Goal: Task Accomplishment & Management: Use online tool/utility

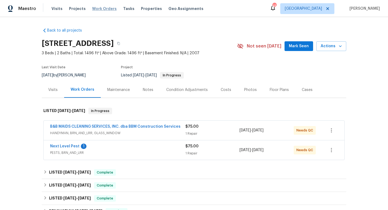
click at [94, 8] on span "Work Orders" at bounding box center [104, 8] width 25 height 5
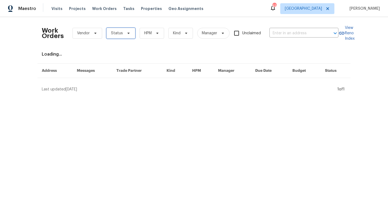
click at [121, 33] on span "Status" at bounding box center [117, 32] width 12 height 5
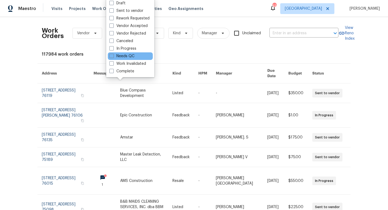
click at [134, 57] on div "Needs QC" at bounding box center [130, 56] width 45 height 8
click at [125, 55] on label "Needs QC" at bounding box center [121, 55] width 25 height 5
click at [113, 55] on input "Needs QC" at bounding box center [111, 55] width 4 height 4
checkbox input "true"
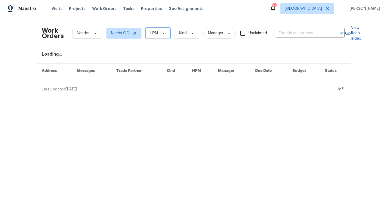
click at [165, 37] on span "HPM" at bounding box center [158, 33] width 25 height 11
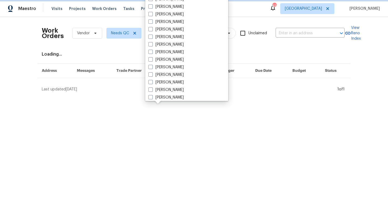
scroll to position [301, 0]
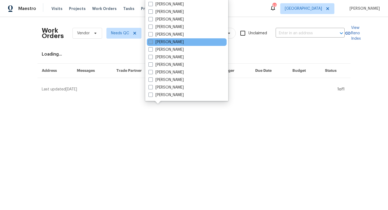
click at [167, 42] on label "[PERSON_NAME]" at bounding box center [165, 41] width 35 height 5
click at [152, 42] on input "[PERSON_NAME]" at bounding box center [150, 41] width 4 height 4
checkbox input "true"
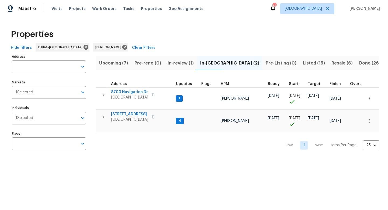
scroll to position [0, 174]
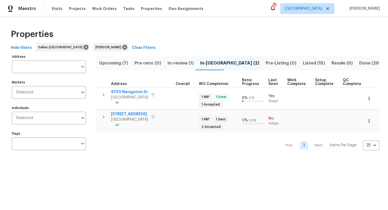
click at [303, 63] on span "Listed (15)" at bounding box center [314, 63] width 22 height 8
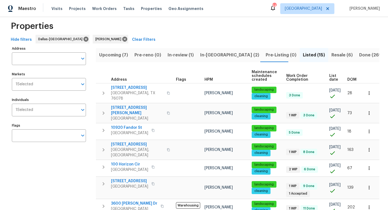
scroll to position [9, 0]
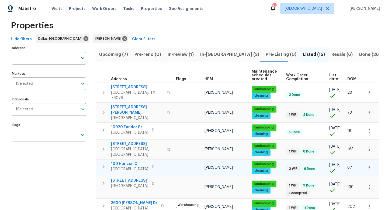
click at [118, 161] on span "100 Horizon Cir" at bounding box center [129, 163] width 37 height 5
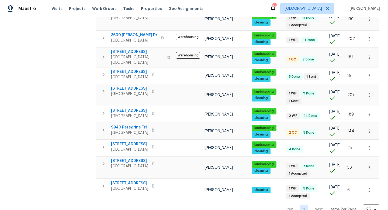
scroll to position [0, 0]
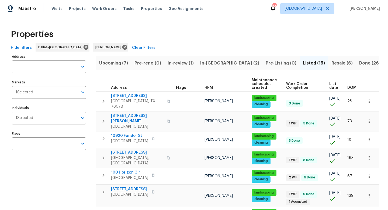
click at [111, 66] on span "Upcoming (7)" at bounding box center [113, 63] width 29 height 8
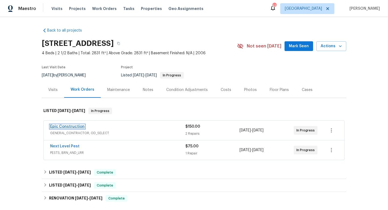
click at [71, 126] on link "Epic Construction" at bounding box center [67, 126] width 34 height 4
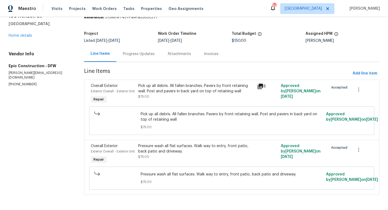
scroll to position [35, 0]
click at [27, 34] on link "Home details" at bounding box center [20, 36] width 23 height 4
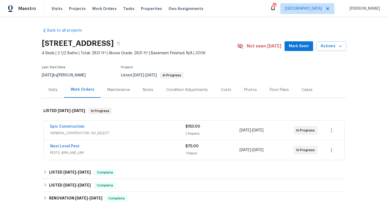
click at [300, 47] on span "Mark Seen" at bounding box center [299, 46] width 20 height 7
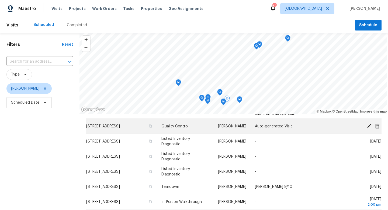
scroll to position [46, 0]
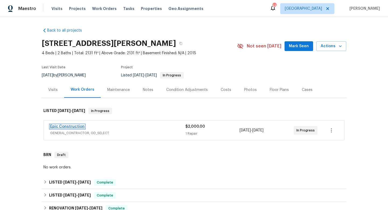
click at [66, 125] on link "Epic Construction" at bounding box center [67, 126] width 34 height 4
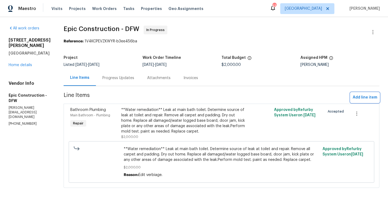
click at [362, 97] on span "Add line item" at bounding box center [365, 97] width 25 height 7
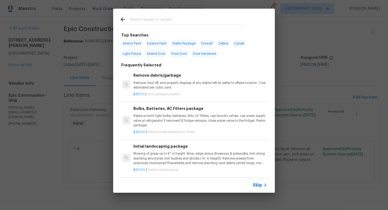
click at [191, 30] on div at bounding box center [181, 19] width 137 height 21
click at [165, 19] on input "text" at bounding box center [187, 20] width 114 height 8
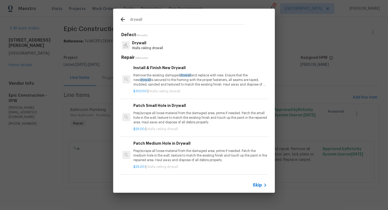
type input "drywall"
click at [147, 45] on p "Drywall" at bounding box center [147, 43] width 31 height 6
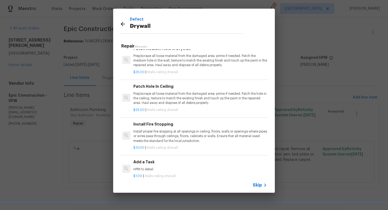
scroll to position [159, 0]
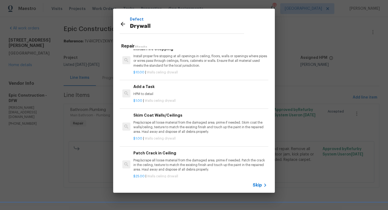
click at [145, 88] on h6 "Add a Task" at bounding box center [200, 87] width 134 height 6
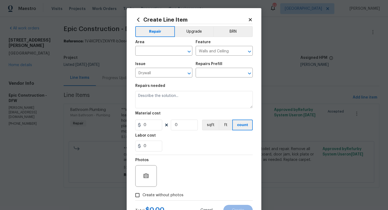
type textarea "HPM to detail"
type input "1"
type input "Add a Task $1.00"
type input "1"
click at [150, 46] on div "Area" at bounding box center [163, 43] width 57 height 7
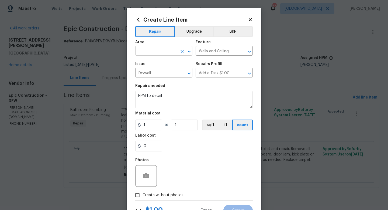
click at [148, 53] on input "text" at bounding box center [156, 51] width 42 height 8
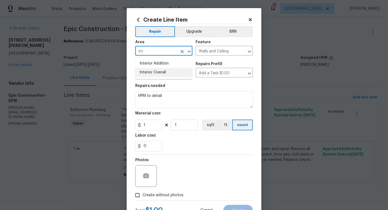
click at [150, 73] on li "Interior Overall" at bounding box center [163, 72] width 57 height 9
type input "Interior Overall"
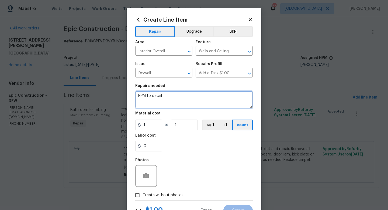
drag, startPoint x: 166, startPoint y: 95, endPoint x: 100, endPoint y: 94, distance: 66.8
click at [100, 94] on div "Create Line Item Repair Upgrade BRN Area Interior Overall ​ Feature Walls and C…" at bounding box center [194, 105] width 388 height 210
type textarea "R"
click at [137, 95] on textarea "1/4 cut drywall throughout home" at bounding box center [193, 99] width 117 height 17
click at [241, 98] on textarea "Remove base boards and 1/4 cut drywall throughout home" at bounding box center [193, 99] width 117 height 17
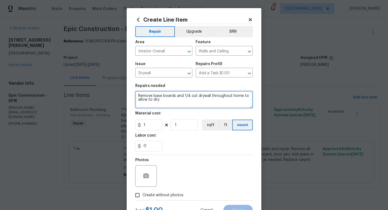
type textarea "Remove base boards and 1/4 cut drywall throughout home to allow to dry."
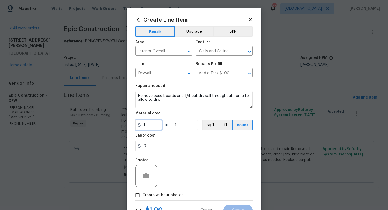
click at [147, 126] on input "1" at bounding box center [148, 124] width 27 height 11
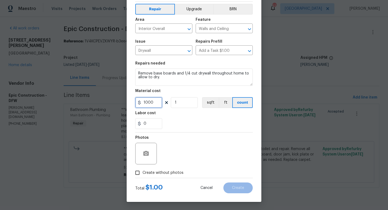
type input "1000"
click at [137, 174] on input "Create without photos" at bounding box center [137, 172] width 10 height 10
checkbox input "true"
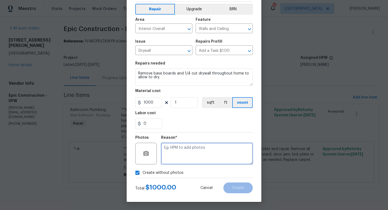
click at [180, 156] on textarea at bounding box center [207, 154] width 92 height 22
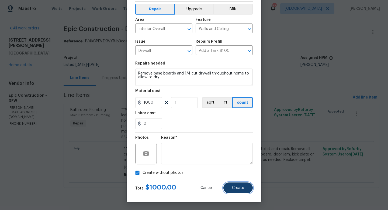
click at [229, 185] on button "Create" at bounding box center [237, 187] width 29 height 11
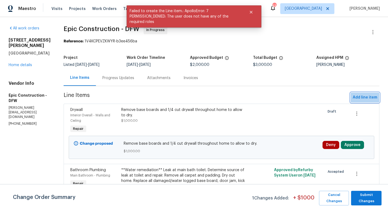
click at [365, 98] on span "Add line item" at bounding box center [365, 97] width 25 height 7
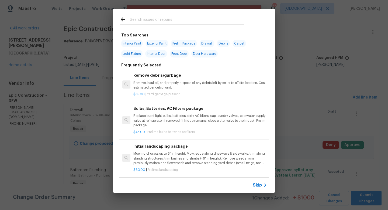
click at [165, 22] on input "text" at bounding box center [187, 20] width 114 height 8
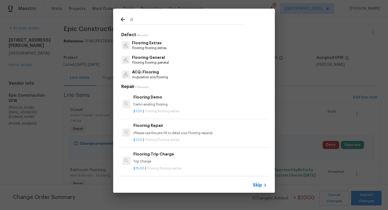
type input "d"
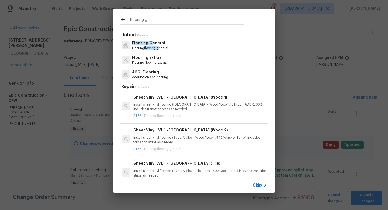
type input "flooring g"
click at [153, 59] on p "Flooring Extras" at bounding box center [149, 58] width 34 height 6
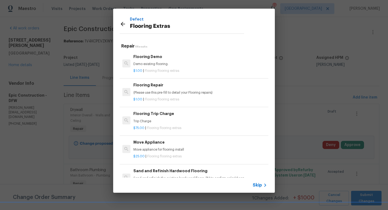
click at [154, 60] on div "Flooring Demo Demo existing flooring." at bounding box center [200, 60] width 134 height 13
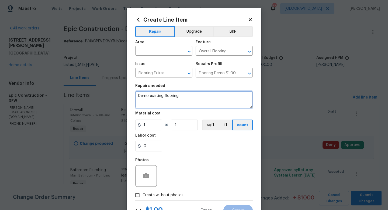
drag, startPoint x: 183, startPoint y: 97, endPoint x: 81, endPoint y: 90, distance: 103.2
click at [81, 90] on div "Create Line Item Repair Upgrade BRN Area ​ Feature Overall Flooring ​ Issue Flo…" at bounding box center [194, 105] width 388 height 210
type textarea "Demo all flooring that was effected by flood."
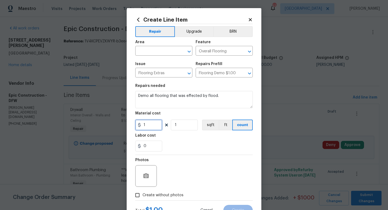
drag, startPoint x: 147, startPoint y: 125, endPoint x: 138, endPoint y: 125, distance: 8.4
click at [138, 125] on div "1" at bounding box center [148, 124] width 27 height 11
type input "250"
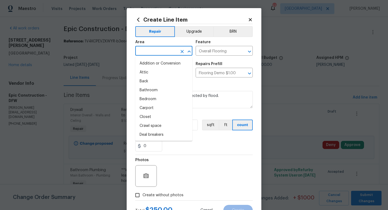
click at [154, 50] on input "text" at bounding box center [156, 51] width 42 height 8
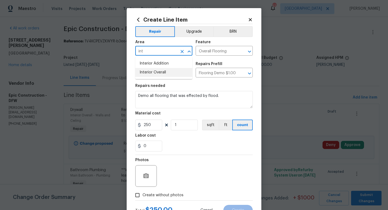
click at [151, 73] on li "Interior Overall" at bounding box center [163, 72] width 57 height 9
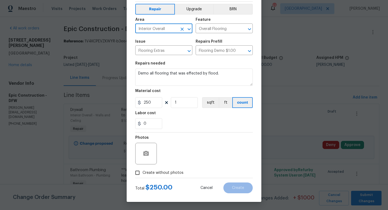
type input "Interior Overall"
click at [137, 174] on input "Create without photos" at bounding box center [137, 172] width 10 height 10
checkbox input "true"
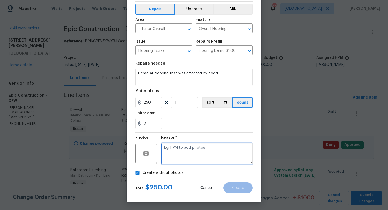
click at [195, 154] on textarea at bounding box center [207, 154] width 92 height 22
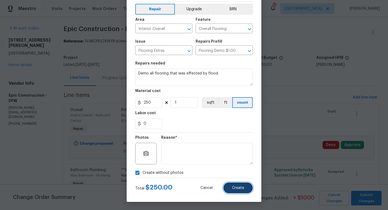
click at [237, 185] on button "Create" at bounding box center [237, 187] width 29 height 11
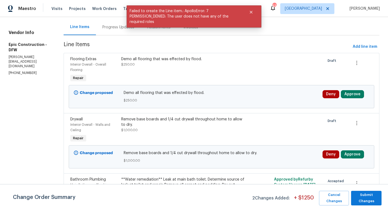
scroll to position [0, 0]
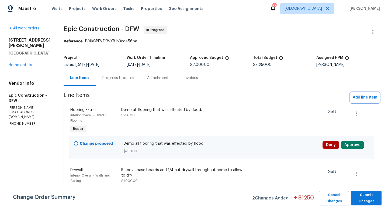
click at [352, 98] on button "Add line item" at bounding box center [364, 97] width 29 height 10
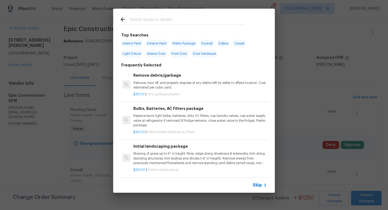
click at [146, 20] on input "text" at bounding box center [187, 20] width 114 height 8
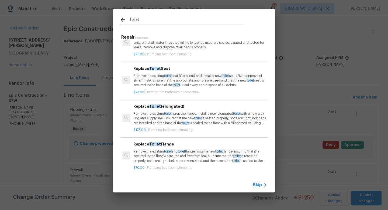
scroll to position [73, 0]
type input "toilet"
click at [168, 120] on p "Remove the existing toilet , prep the flange, install a new elongated toilet wi…" at bounding box center [200, 119] width 134 height 14
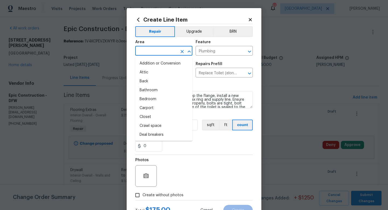
click at [155, 54] on input "text" at bounding box center [156, 51] width 42 height 8
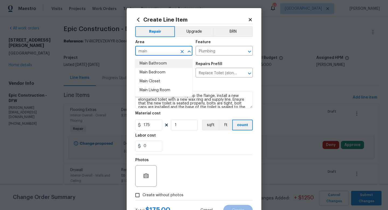
click at [161, 65] on li "Main Bathroom" at bounding box center [163, 63] width 57 height 9
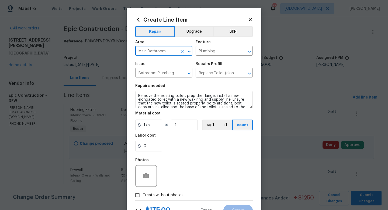
scroll to position [23, 0]
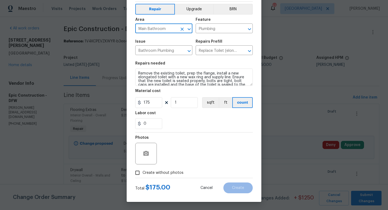
type input "Main Bathroom"
click at [141, 172] on input "Create without photos" at bounding box center [137, 172] width 10 height 10
checkbox input "true"
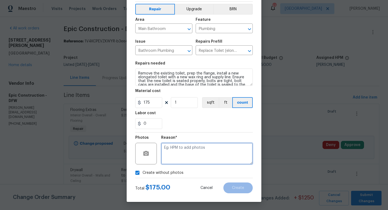
click at [194, 157] on textarea at bounding box center [207, 154] width 92 height 22
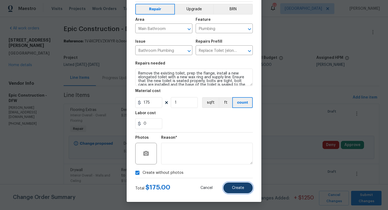
click at [243, 189] on span "Create" at bounding box center [238, 188] width 12 height 4
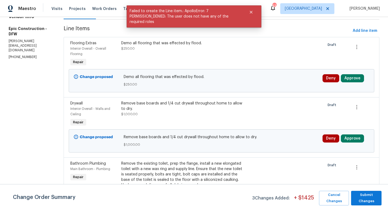
scroll to position [0, 0]
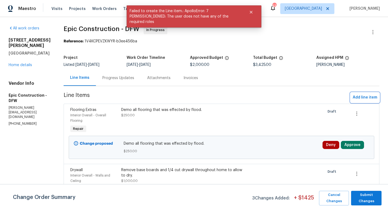
click at [367, 100] on span "Add line item" at bounding box center [365, 97] width 25 height 7
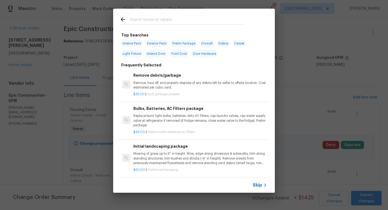
click at [150, 21] on input "text" at bounding box center [187, 20] width 114 height 8
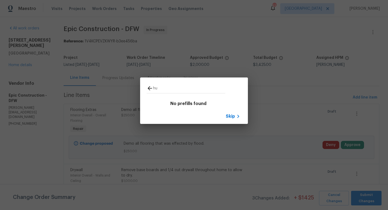
type input "h"
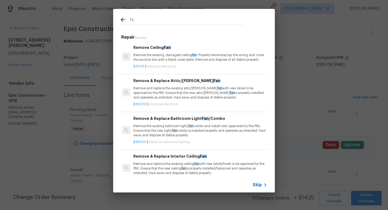
type input "f"
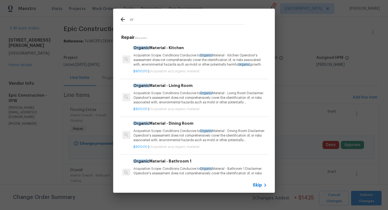
type input "o"
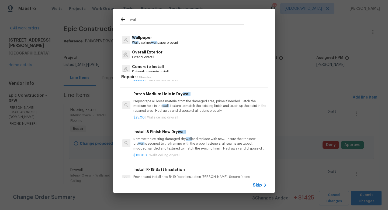
scroll to position [101, 0]
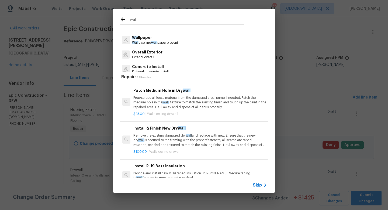
type input "wall"
click at [157, 140] on p "Remove the existing damaged dry wall and replace with new. Ensure that the new …" at bounding box center [200, 140] width 134 height 14
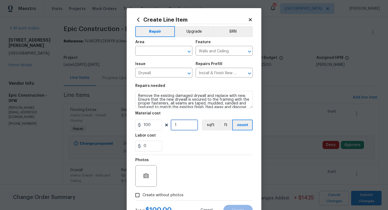
click at [180, 124] on input "1" at bounding box center [184, 124] width 27 height 11
type input "10"
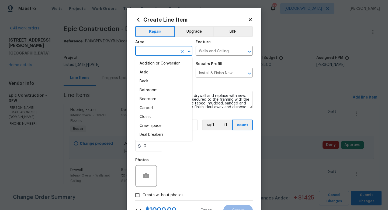
click at [146, 49] on input "text" at bounding box center [156, 51] width 42 height 8
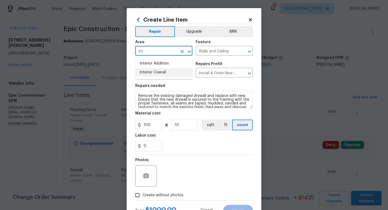
click at [147, 71] on li "Interior Overall" at bounding box center [163, 72] width 57 height 9
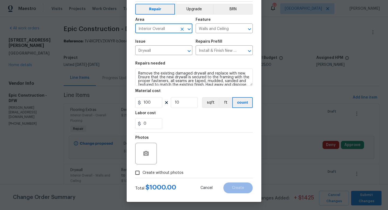
type input "Interior Overall"
click at [139, 172] on input "Create without photos" at bounding box center [137, 172] width 10 height 10
checkbox input "true"
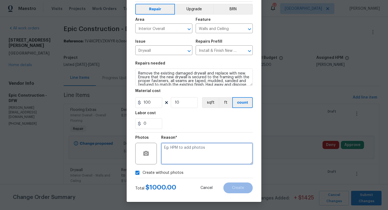
click at [187, 159] on textarea at bounding box center [207, 154] width 92 height 22
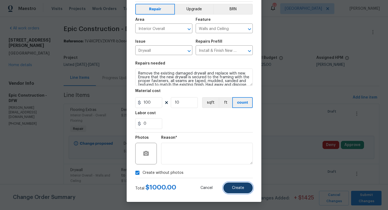
click at [232, 191] on button "Create" at bounding box center [237, 187] width 29 height 11
type input "0"
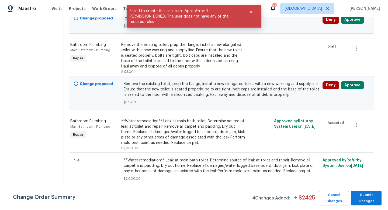
scroll to position [0, 0]
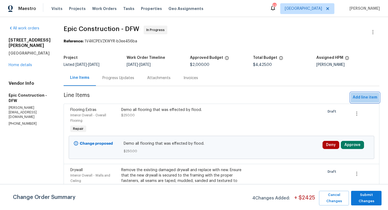
click at [357, 98] on span "Add line item" at bounding box center [365, 97] width 25 height 7
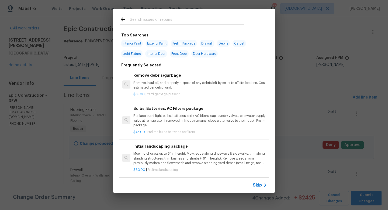
click at [156, 24] on input "text" at bounding box center [187, 20] width 114 height 8
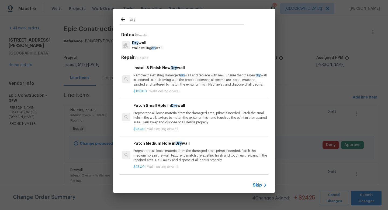
type input "dry"
click at [149, 44] on p "Dry wall" at bounding box center [147, 43] width 30 height 6
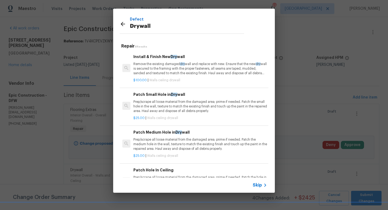
scroll to position [159, 0]
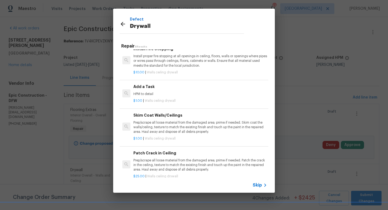
click at [154, 93] on p "HPM to detail" at bounding box center [200, 94] width 134 height 5
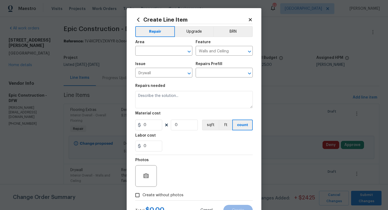
type input "Add a Task $1.00"
type textarea "HPM to detail"
type input "1"
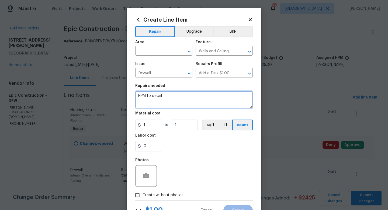
drag, startPoint x: 174, startPoint y: 102, endPoint x: 89, endPoint y: 83, distance: 87.7
click at [89, 83] on div "Create Line Item Repair Upgrade BRN Area ​ Feature Walls and Ceiling ​ Issue Dr…" at bounding box center [194, 105] width 388 height 210
type textarea "Install fans and dehumidifiers in home until all effected areas are dried out."
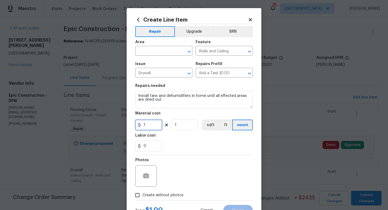
drag, startPoint x: 157, startPoint y: 127, endPoint x: 106, endPoint y: 124, distance: 51.0
click at [106, 124] on div "Create Line Item Repair Upgrade BRN Area ​ Feature Walls and Ceiling ​ Issue Dr…" at bounding box center [194, 105] width 388 height 210
type input "500"
click at [155, 55] on input "text" at bounding box center [156, 51] width 42 height 8
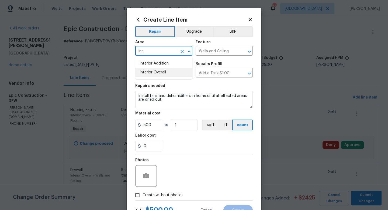
click at [158, 72] on li "Interior Overall" at bounding box center [163, 72] width 57 height 9
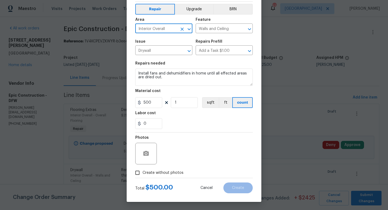
type input "Interior Overall"
click at [138, 173] on input "Create without photos" at bounding box center [137, 172] width 10 height 10
checkbox input "true"
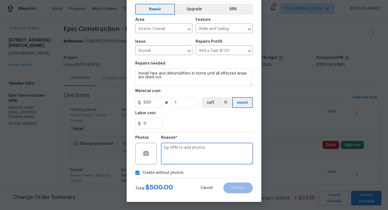
click at [199, 151] on textarea at bounding box center [207, 154] width 92 height 22
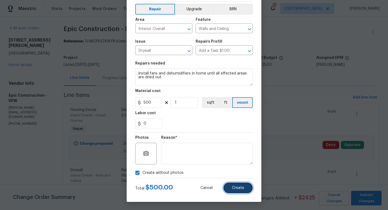
click at [233, 187] on span "Create" at bounding box center [238, 188] width 12 height 4
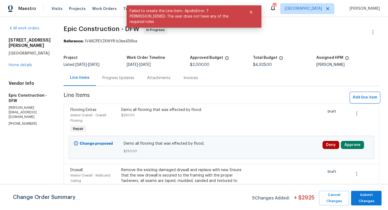
click at [367, 98] on span "Add line item" at bounding box center [365, 97] width 25 height 7
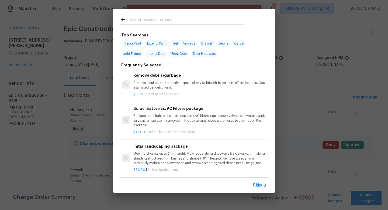
click at [145, 20] on input "text" at bounding box center [187, 20] width 114 height 8
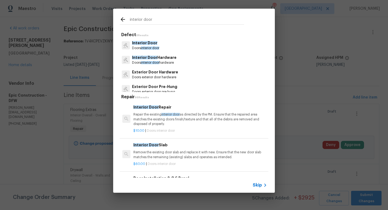
type input "interior door"
click at [147, 44] on span "Interior Door" at bounding box center [144, 43] width 25 height 4
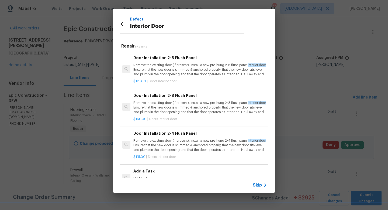
scroll to position [192, 0]
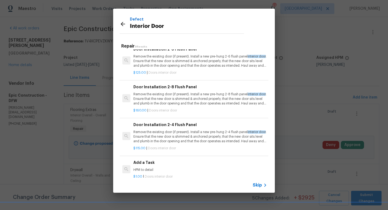
click at [146, 168] on p "HPM to detail" at bounding box center [200, 169] width 134 height 5
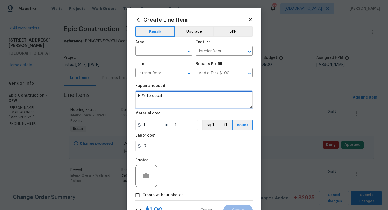
drag, startPoint x: 171, startPoint y: 97, endPoint x: 85, endPoint y: 91, distance: 85.9
click at [85, 91] on div "Create Line Item Repair Upgrade BRN Area ​ Feature Interior Door ​ Issue Interi…" at bounding box center [194, 105] width 388 height 210
type textarea "All effected door/jams to be replaced with same style pre hung doors"
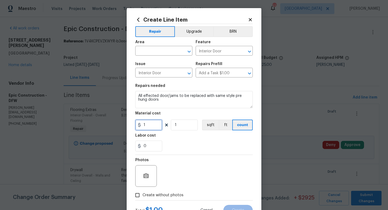
click at [146, 123] on input "1" at bounding box center [148, 124] width 27 height 11
type input "185"
click at [183, 125] on input "1" at bounding box center [184, 124] width 27 height 11
type input "15"
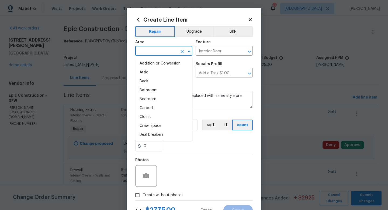
click at [146, 50] on input "text" at bounding box center [156, 51] width 42 height 8
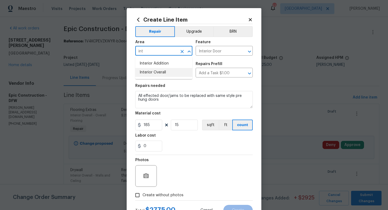
click at [147, 70] on li "Interior Overall" at bounding box center [163, 72] width 57 height 9
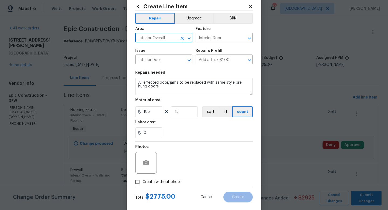
scroll to position [23, 0]
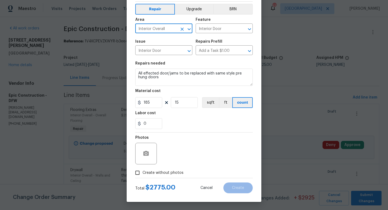
type input "Interior Overall"
click at [137, 173] on input "Create without photos" at bounding box center [137, 172] width 10 height 10
checkbox input "true"
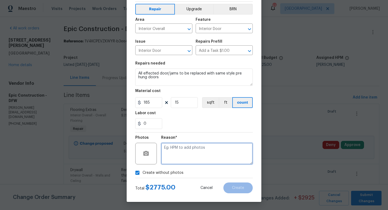
click at [196, 157] on textarea at bounding box center [207, 154] width 92 height 22
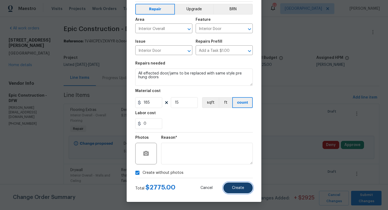
click at [237, 189] on span "Create" at bounding box center [238, 188] width 12 height 4
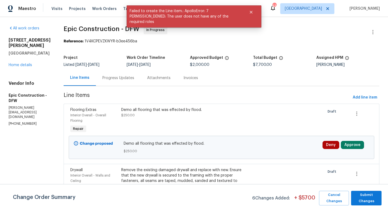
scroll to position [377, 0]
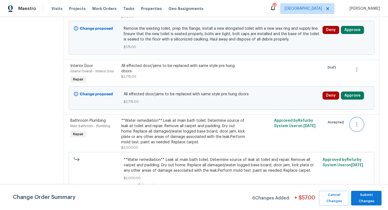
click at [356, 122] on icon "button" at bounding box center [356, 124] width 1 height 4
click at [362, 118] on li "Cancel" at bounding box center [360, 120] width 21 height 9
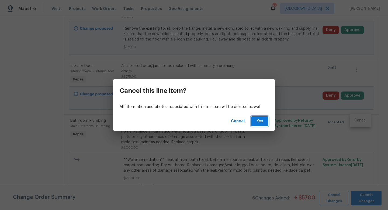
click at [265, 120] on button "Yes" at bounding box center [259, 121] width 17 height 10
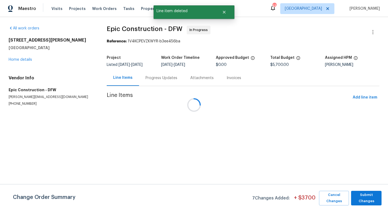
scroll to position [0, 0]
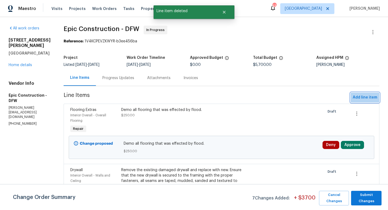
click at [366, 98] on span "Add line item" at bounding box center [365, 97] width 25 height 7
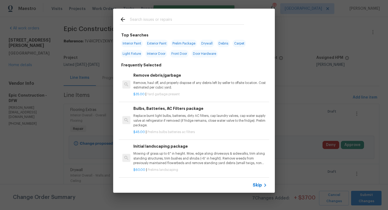
click at [154, 22] on input "text" at bounding box center [187, 20] width 114 height 8
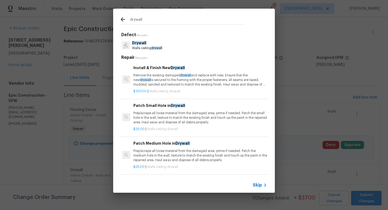
type input "drywall"
click at [156, 46] on p "Drywall" at bounding box center [147, 43] width 30 height 6
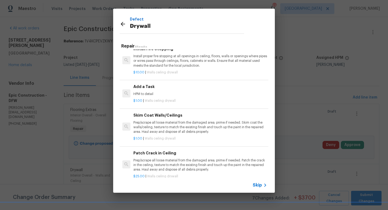
scroll to position [9, 0]
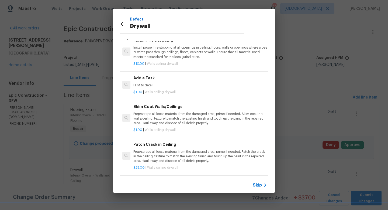
click at [155, 83] on p "HPM to detail" at bounding box center [200, 85] width 134 height 5
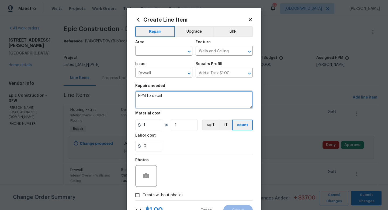
drag, startPoint x: 172, startPoint y: 98, endPoint x: 50, endPoint y: 75, distance: 123.9
click at [50, 75] on div "Create Line Item Repair Upgrade BRN Area ​ Feature Walls and Ceiling ​ Issue Dr…" at bounding box center [194, 105] width 388 height 210
type textarea "M"
type textarea "Treat all affected areas for organic growth."
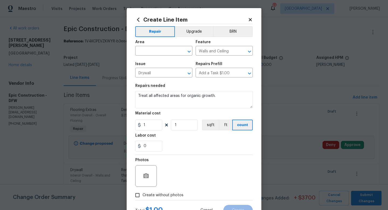
click at [154, 45] on div "Area" at bounding box center [163, 43] width 57 height 7
click at [151, 48] on input "text" at bounding box center [156, 51] width 42 height 8
click at [152, 70] on li "Interior Overall" at bounding box center [163, 72] width 57 height 9
type input "Interior Overall"
click at [151, 123] on input "1" at bounding box center [148, 124] width 27 height 11
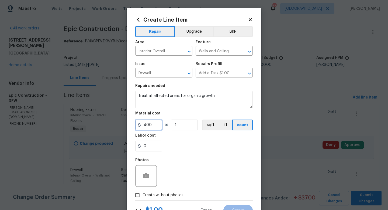
type input "400"
click at [139, 193] on input "Create without photos" at bounding box center [137, 195] width 10 height 10
checkbox input "true"
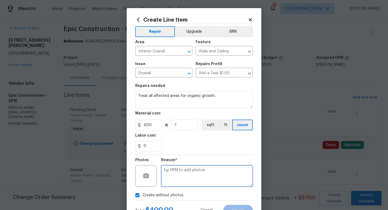
click at [198, 174] on textarea at bounding box center [207, 176] width 92 height 22
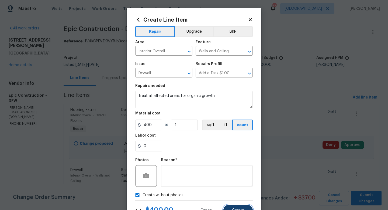
click at [235, 207] on button "Create" at bounding box center [237, 209] width 29 height 11
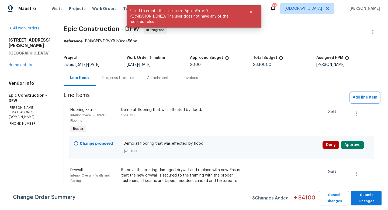
click at [358, 95] on span "Add line item" at bounding box center [365, 97] width 25 height 7
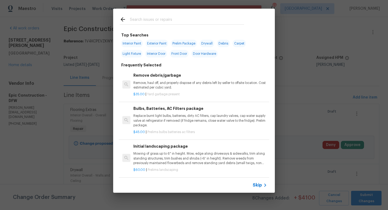
click at [150, 18] on input "text" at bounding box center [187, 20] width 114 height 8
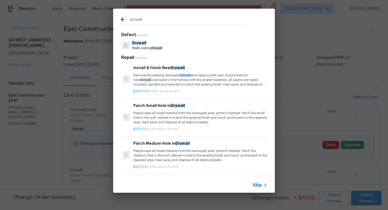
type input "drywall"
click at [148, 49] on p "Walls ceiling drywall" at bounding box center [147, 48] width 30 height 5
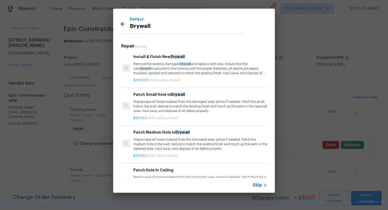
scroll to position [159, 0]
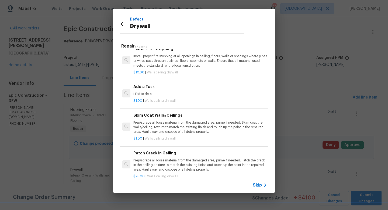
click at [145, 96] on p "HPM to detail" at bounding box center [200, 94] width 134 height 5
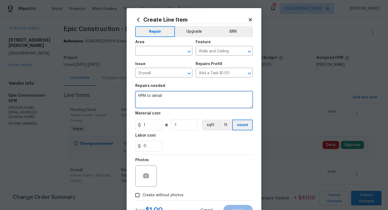
drag, startPoint x: 174, startPoint y: 99, endPoint x: 64, endPoint y: 83, distance: 111.3
click at [64, 83] on div "Create Line Item Repair Upgrade BRN Area ​ Feature Walls and Ceiling ​ Issue Dr…" at bounding box center [194, 105] width 388 height 210
type textarea "Mold test. Ensure post repairs the home passes mold test and upload all necessa…"
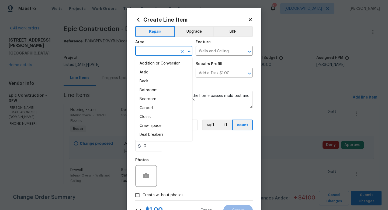
click at [161, 55] on input "text" at bounding box center [156, 51] width 42 height 8
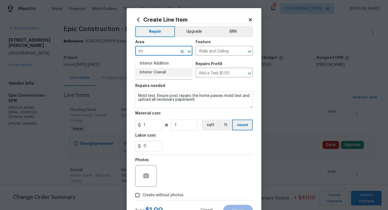
click at [159, 74] on li "Interior Overall" at bounding box center [163, 72] width 57 height 9
type input "Interior Overall"
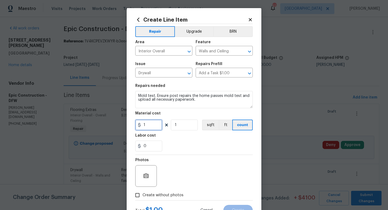
click at [150, 128] on input "1" at bounding box center [148, 124] width 27 height 11
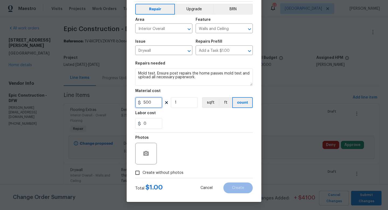
type input "500"
click at [135, 172] on input "Create without photos" at bounding box center [137, 172] width 10 height 10
checkbox input "true"
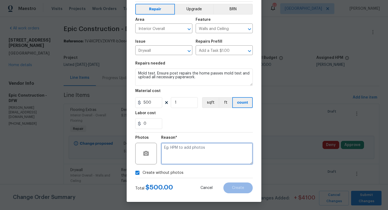
click at [197, 149] on textarea at bounding box center [207, 154] width 92 height 22
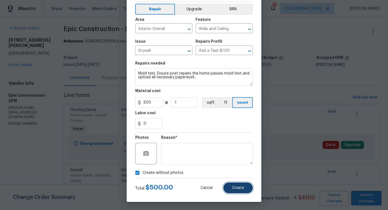
click at [234, 185] on button "Create" at bounding box center [237, 187] width 29 height 11
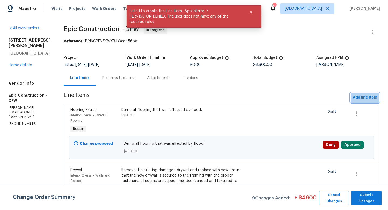
click at [365, 95] on span "Add line item" at bounding box center [365, 97] width 25 height 7
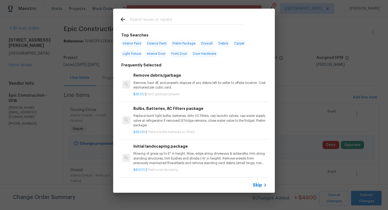
click at [146, 18] on input "text" at bounding box center [187, 20] width 114 height 8
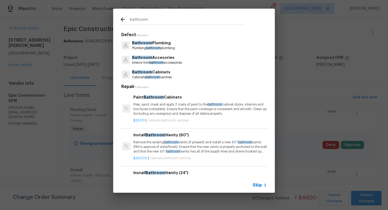
type input "bathroom"
click at [152, 72] on p "Bathroom Cabinets" at bounding box center [152, 72] width 40 height 6
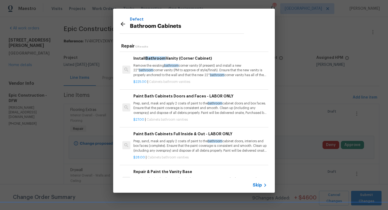
scroll to position [296, 0]
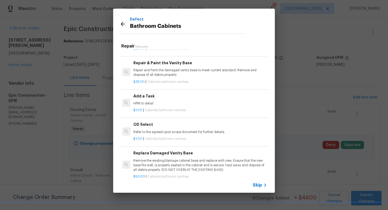
click at [150, 98] on h6 "Add a Task" at bounding box center [200, 96] width 134 height 6
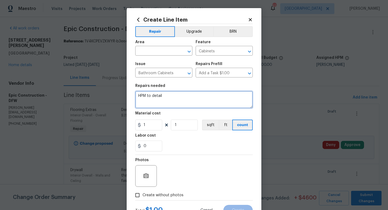
drag, startPoint x: 180, startPoint y: 99, endPoint x: 71, endPoint y: 86, distance: 109.8
click at [71, 86] on div "Create Line Item Repair Upgrade BRN Area ​ Feature Cabinets ​ Issue Bathroom Ca…" at bounding box center [194, 105] width 388 height 210
click at [167, 99] on textarea "Inspect all bathroom cabinets and determine extent of repairs/ replacment needed" at bounding box center [193, 99] width 117 height 17
click at [194, 100] on textarea "Inspect all bathroom cabinets and determine extent of repairs/ replacement need…" at bounding box center [193, 99] width 117 height 17
type textarea "Inspect all bathroom cabinets and determine extent of repairs/ replacement need…"
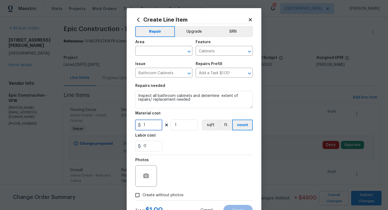
click at [157, 125] on input "1" at bounding box center [148, 124] width 27 height 11
type input "200"
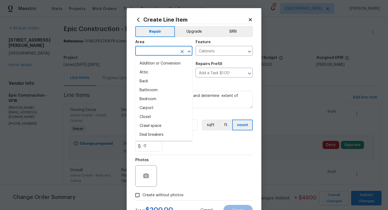
click at [168, 53] on input "text" at bounding box center [156, 51] width 42 height 8
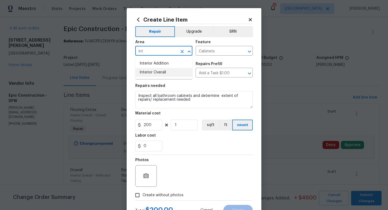
click at [159, 72] on li "Interior Overall" at bounding box center [163, 72] width 57 height 9
type input "Interior Overall"
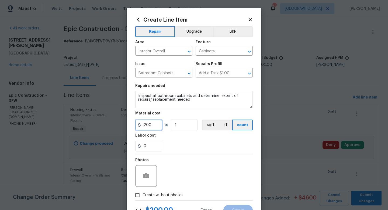
drag, startPoint x: 154, startPoint y: 126, endPoint x: 111, endPoint y: 124, distance: 42.3
click at [111, 124] on div "Create Line Item Repair Upgrade BRN Area Interior Overall ​ Feature Cabinets ​ …" at bounding box center [194, 105] width 388 height 210
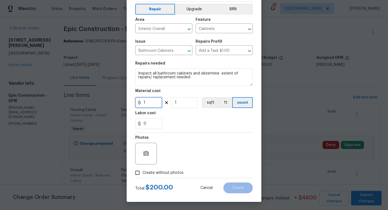
type input "1"
click at [139, 171] on input "Create without photos" at bounding box center [137, 172] width 10 height 10
checkbox input "true"
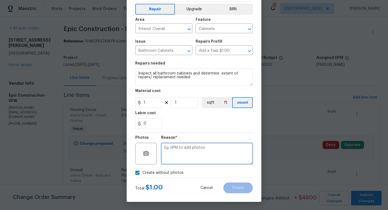
click at [204, 155] on textarea at bounding box center [207, 154] width 92 height 22
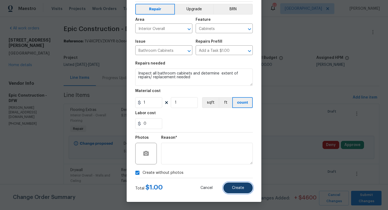
click at [233, 185] on button "Create" at bounding box center [237, 187] width 29 height 11
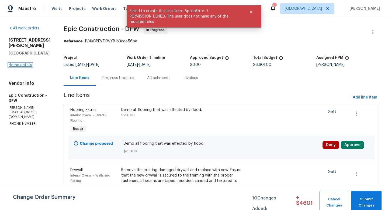
click at [16, 66] on link "Home details" at bounding box center [20, 65] width 23 height 4
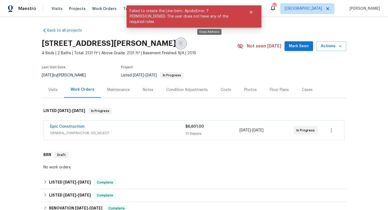
click at [182, 44] on icon "button" at bounding box center [180, 43] width 3 height 3
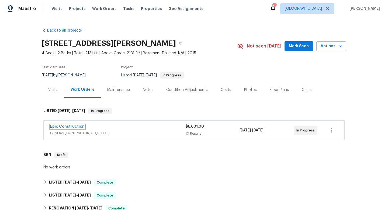
click at [67, 128] on link "Epic Construction" at bounding box center [67, 126] width 34 height 4
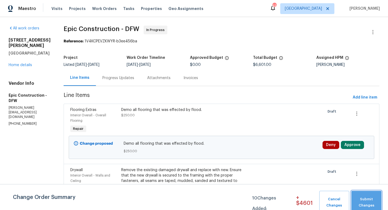
click at [370, 197] on span "Submit Changes" at bounding box center [366, 202] width 25 height 12
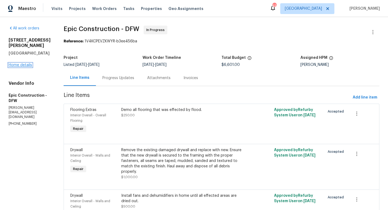
click at [26, 64] on link "Home details" at bounding box center [20, 65] width 23 height 4
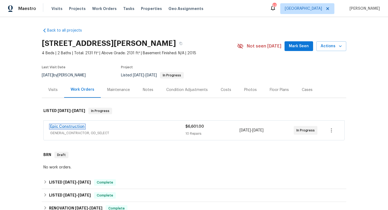
click at [76, 125] on link "Epic Construction" at bounding box center [67, 126] width 34 height 4
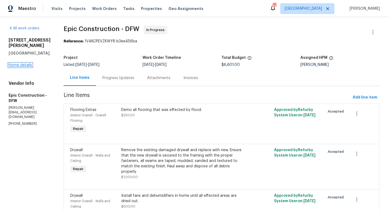
click at [20, 66] on link "Home details" at bounding box center [20, 65] width 23 height 4
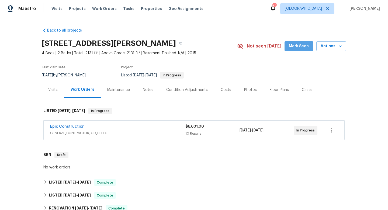
click at [293, 48] on span "Mark Seen" at bounding box center [299, 46] width 20 height 7
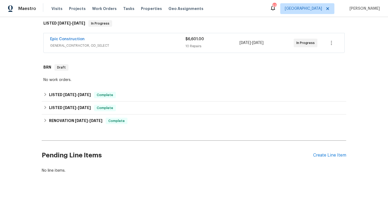
scroll to position [68, 0]
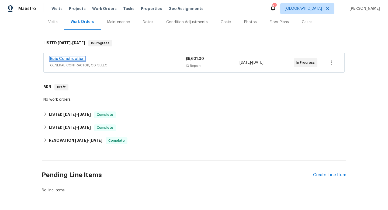
click at [69, 57] on link "Epic Construction" at bounding box center [67, 59] width 34 height 4
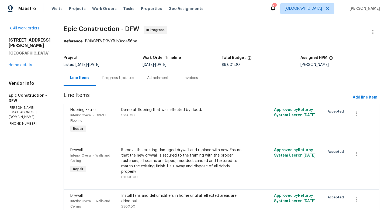
click at [24, 67] on div "2500 Spring Meadows Dr Denton, TX 76209 Home details" at bounding box center [30, 52] width 42 height 30
click at [24, 64] on link "Home details" at bounding box center [20, 65] width 23 height 4
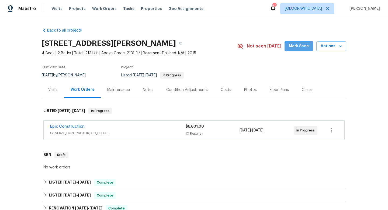
click at [300, 48] on span "Mark Seen" at bounding box center [299, 46] width 20 height 7
click at [148, 88] on div "Notes" at bounding box center [148, 89] width 11 height 5
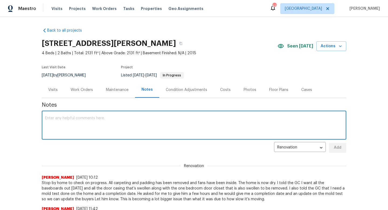
click at [122, 122] on textarea at bounding box center [194, 125] width 298 height 19
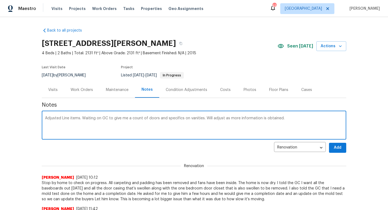
type textarea "Adjusted Line items. Waiting on GC to give me a count of doors and specifics on…"
click at [336, 149] on span "Add" at bounding box center [337, 147] width 9 height 7
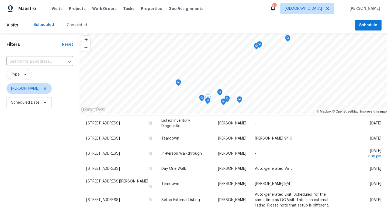
scroll to position [95, 0]
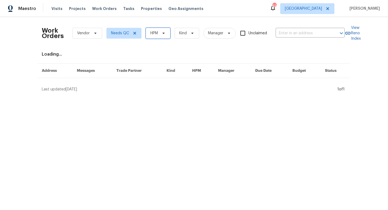
click at [159, 32] on span "HPM" at bounding box center [158, 33] width 25 height 11
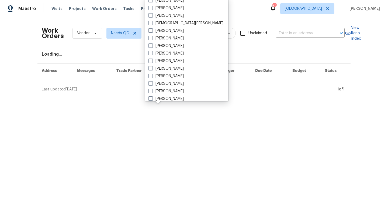
scroll to position [301, 0]
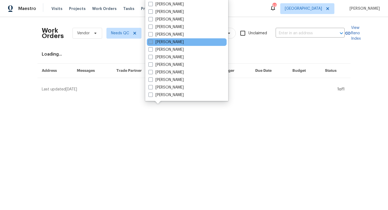
click at [165, 44] on label "[PERSON_NAME]" at bounding box center [165, 41] width 35 height 5
click at [152, 43] on input "[PERSON_NAME]" at bounding box center [150, 41] width 4 height 4
checkbox input "true"
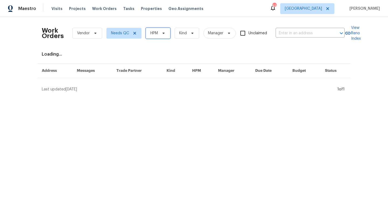
click at [153, 34] on span "HPM" at bounding box center [154, 32] width 8 height 5
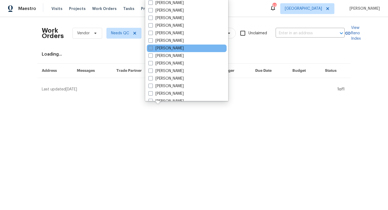
scroll to position [286, 0]
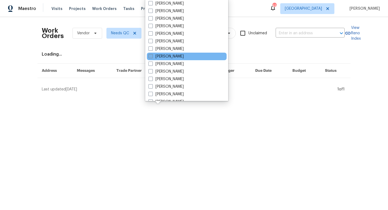
click at [157, 57] on label "[PERSON_NAME]" at bounding box center [165, 56] width 35 height 5
click at [152, 57] on input "[PERSON_NAME]" at bounding box center [150, 56] width 4 height 4
checkbox input "true"
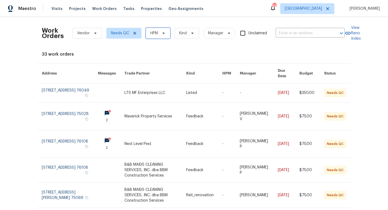
click at [161, 36] on span "HPM" at bounding box center [158, 33] width 25 height 11
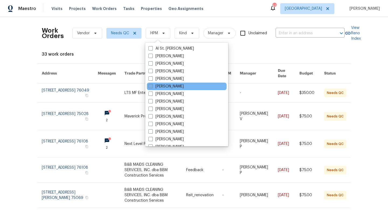
scroll to position [301, 0]
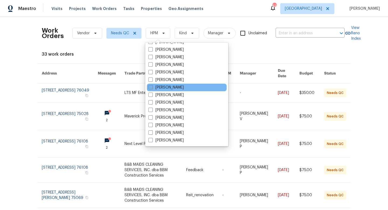
click at [164, 86] on label "[PERSON_NAME]" at bounding box center [165, 87] width 35 height 5
click at [152, 86] on input "[PERSON_NAME]" at bounding box center [150, 87] width 4 height 4
checkbox input "true"
